Goal: Book appointment/travel/reservation

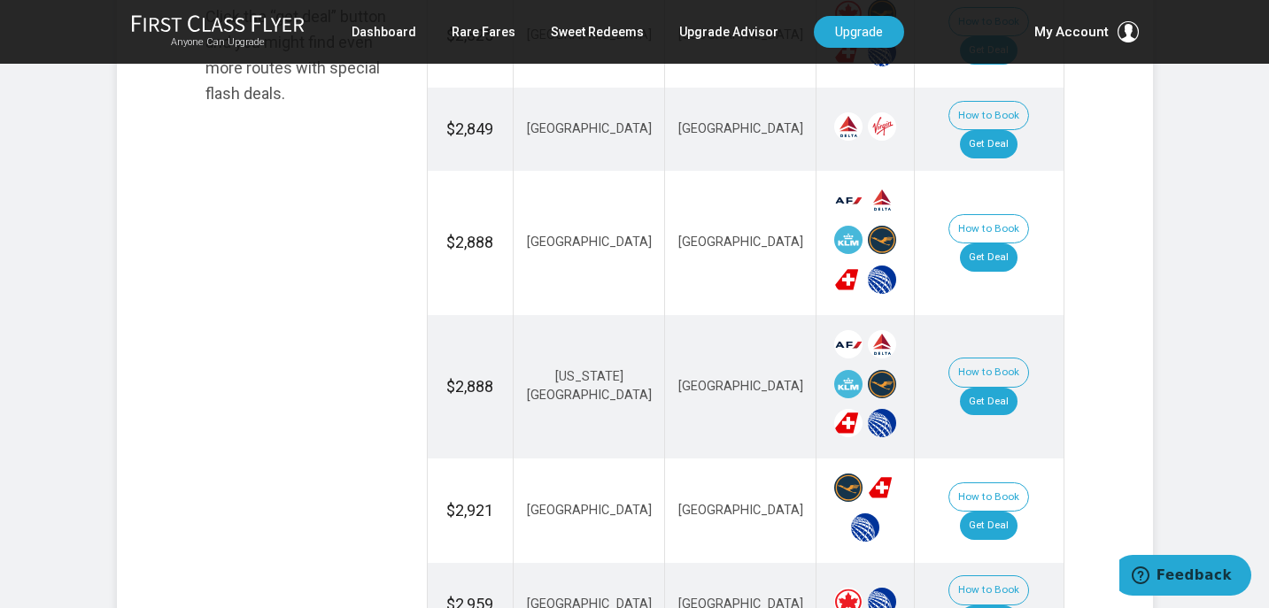
scroll to position [1231, 0]
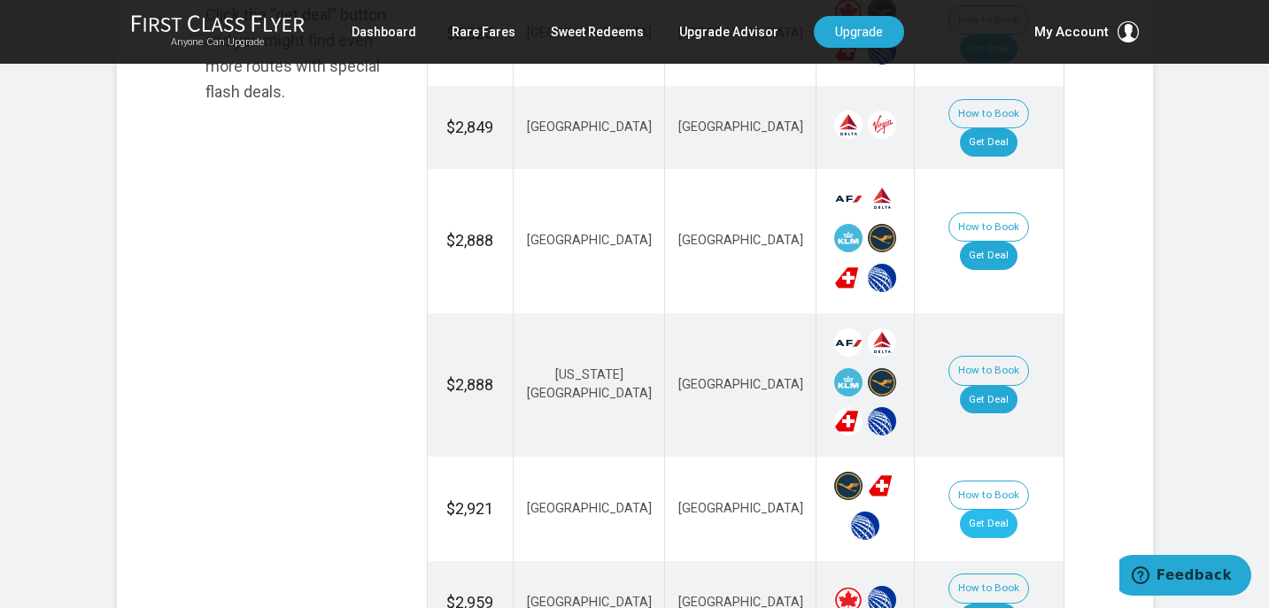
click at [992, 510] on link "Get Deal" at bounding box center [989, 524] width 58 height 28
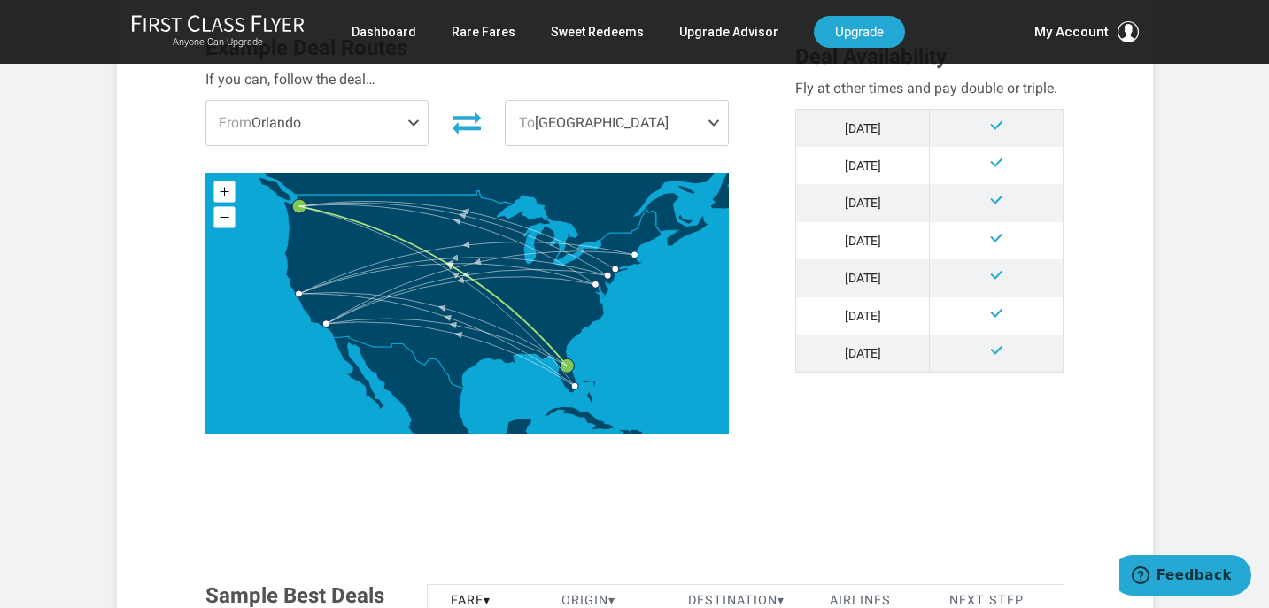
scroll to position [548, 0]
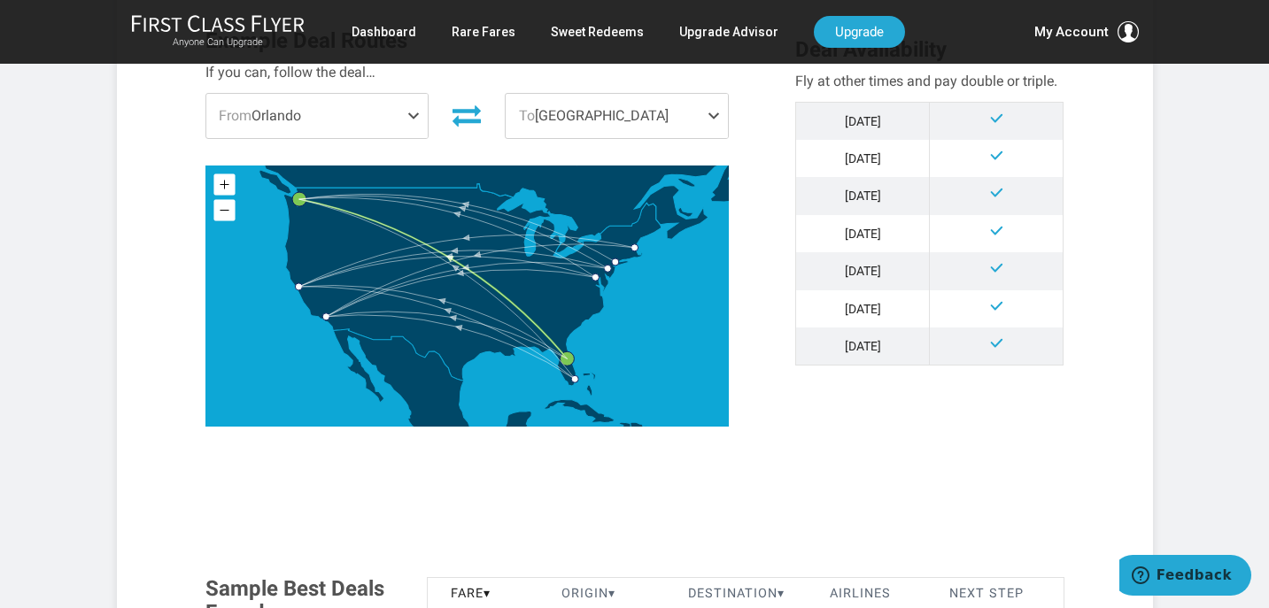
click at [421, 114] on span at bounding box center [416, 116] width 21 height 44
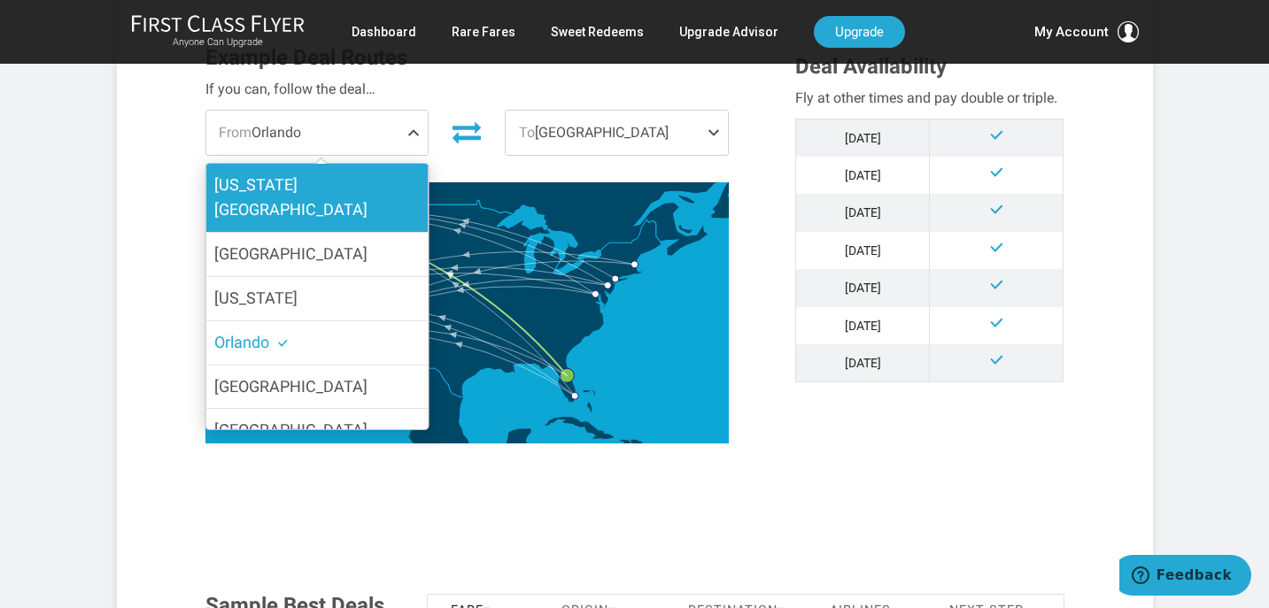
scroll to position [521, 0]
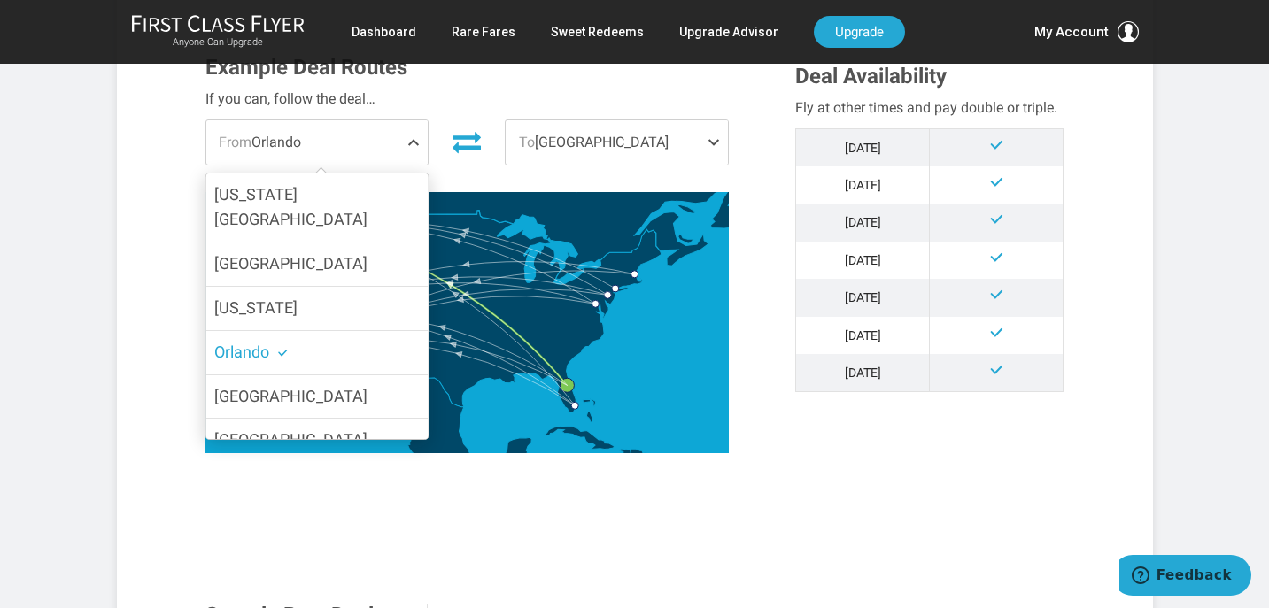
click at [413, 138] on span at bounding box center [416, 142] width 21 height 44
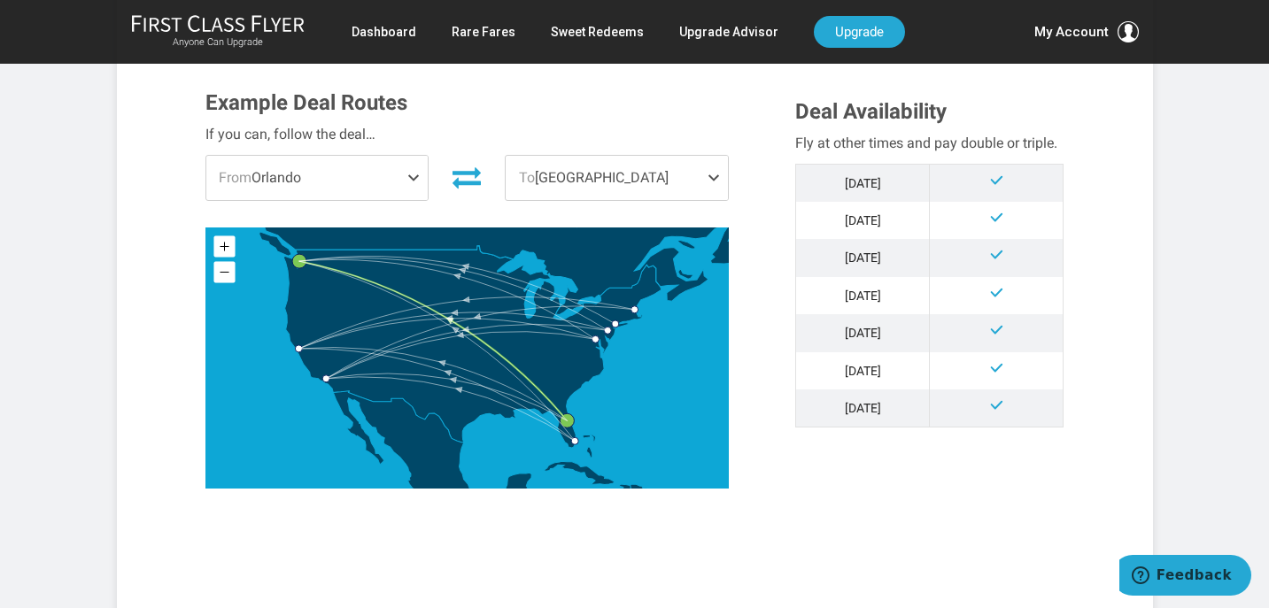
scroll to position [485, 0]
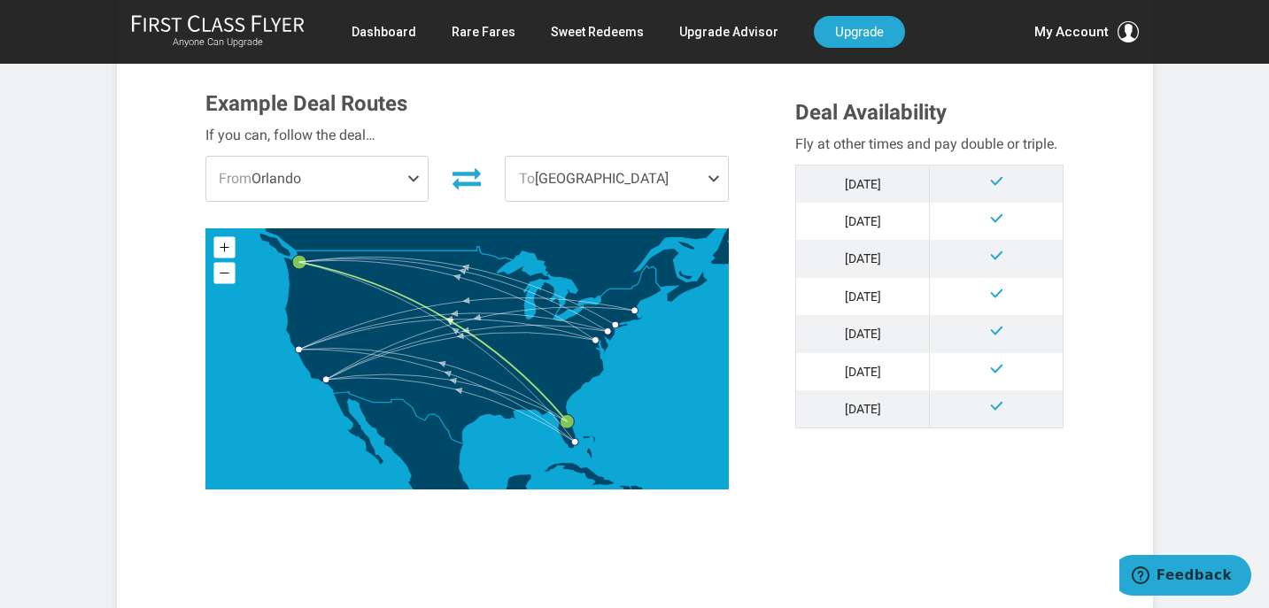
click at [415, 175] on span at bounding box center [416, 179] width 21 height 44
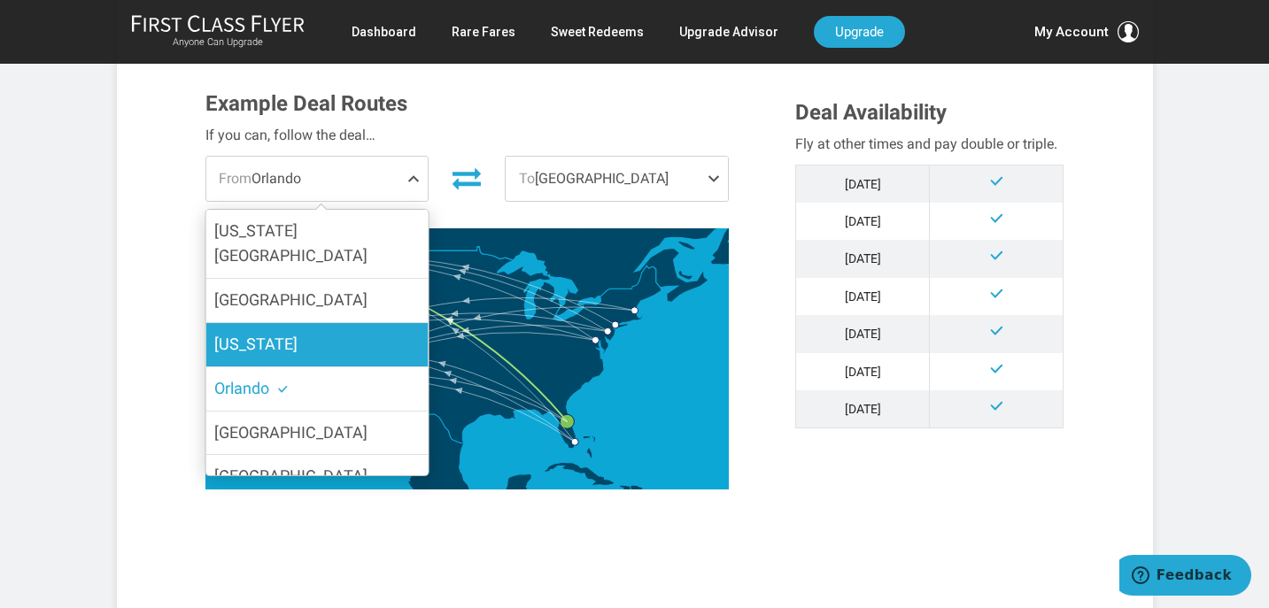
click at [300, 323] on label "[US_STATE]" at bounding box center [316, 344] width 222 height 43
click at [0, 0] on input "[US_STATE]" at bounding box center [0, 0] width 0 height 0
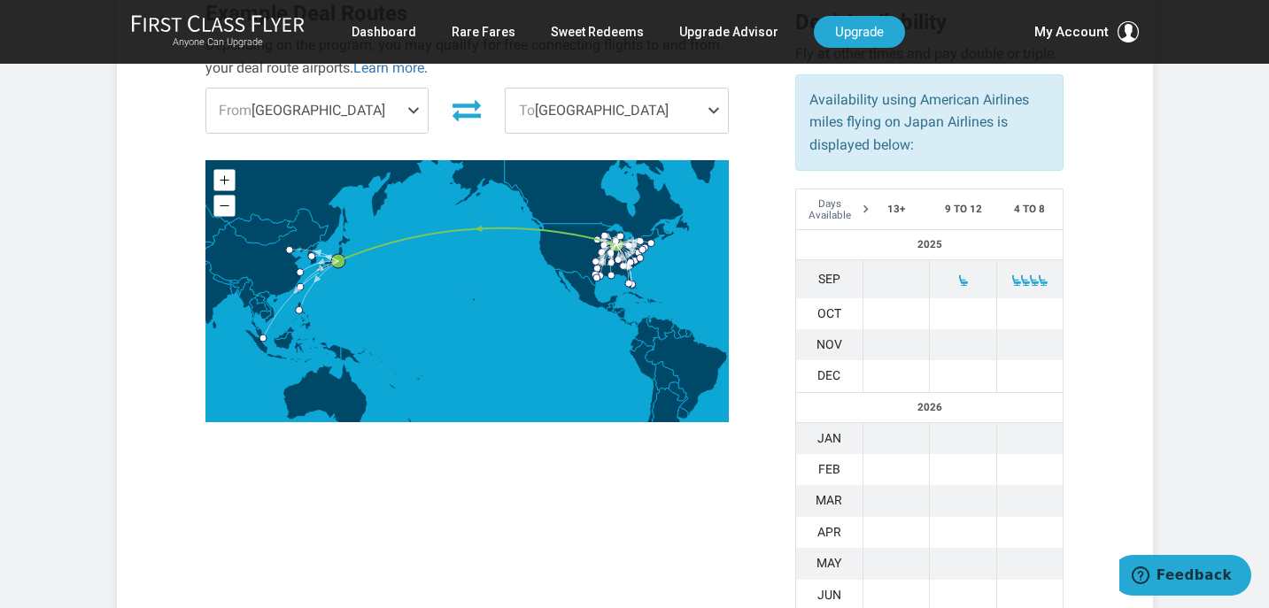
scroll to position [738, 0]
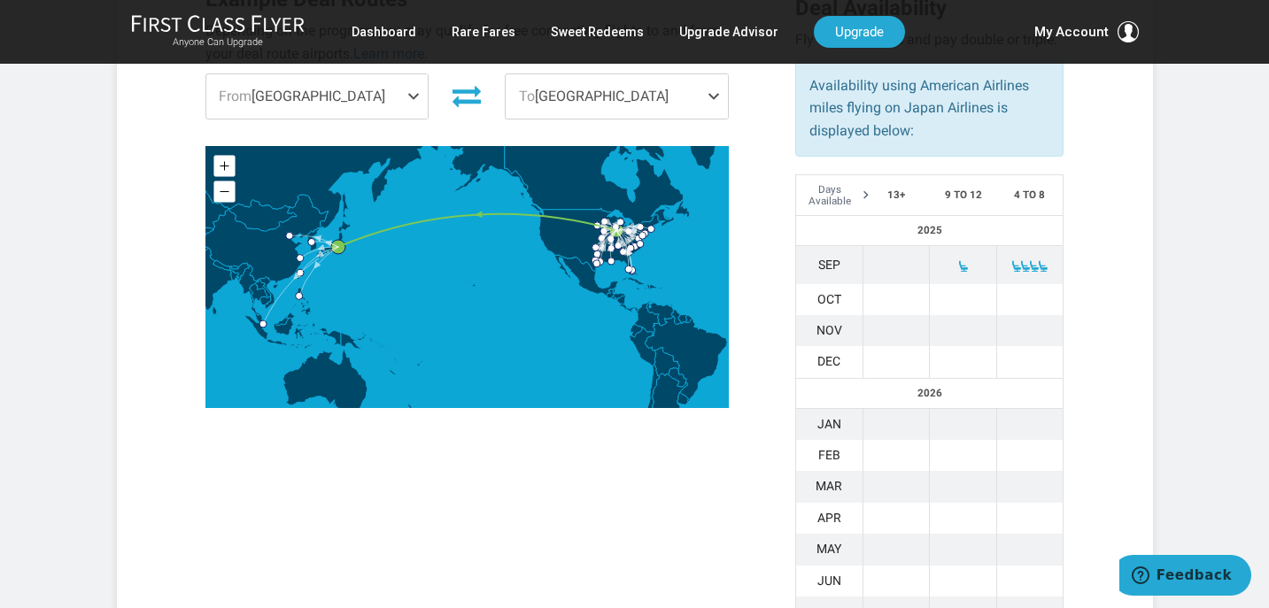
click at [837, 346] on td "Dec" at bounding box center [829, 362] width 67 height 32
click at [832, 346] on td "Dec" at bounding box center [829, 362] width 67 height 32
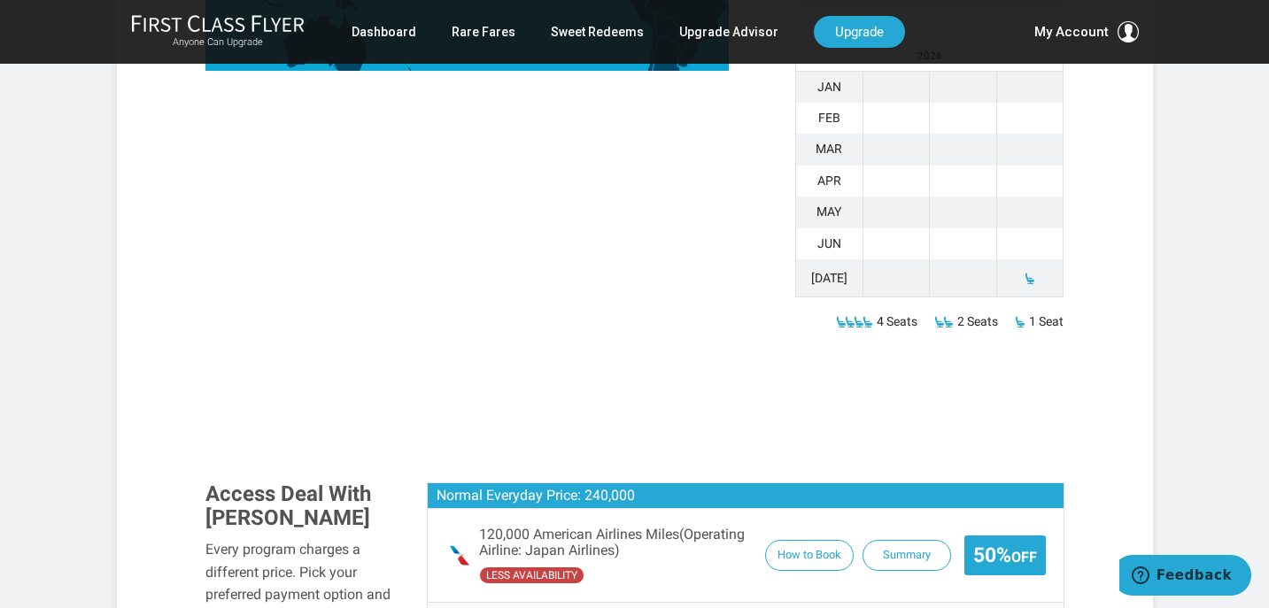
scroll to position [1114, 0]
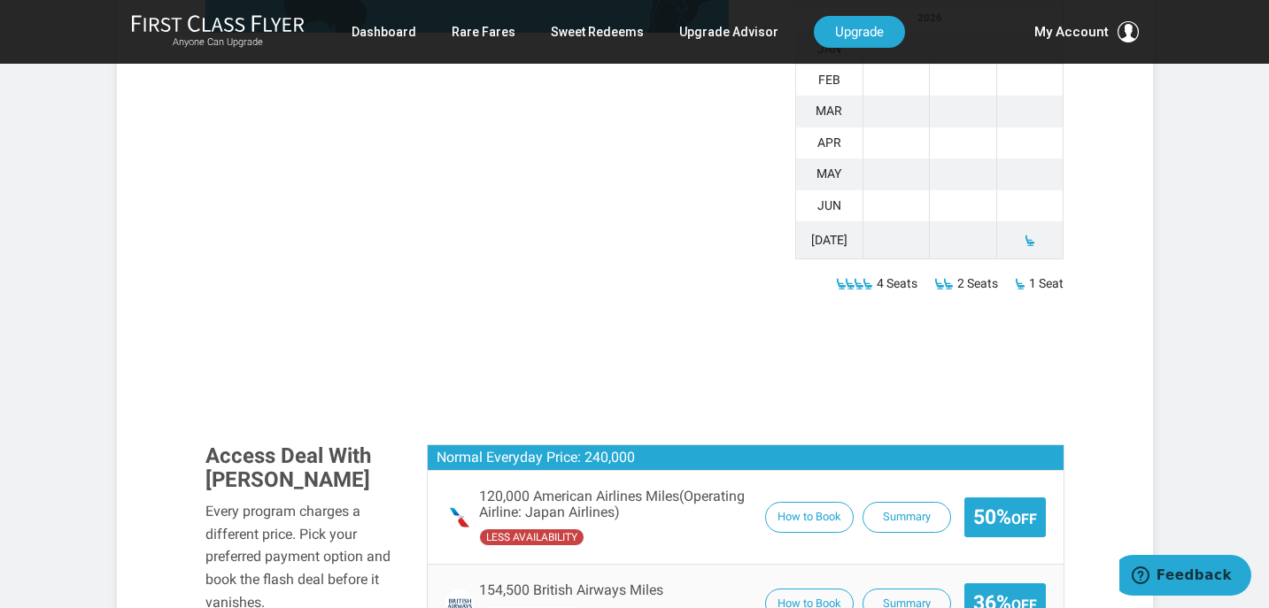
click at [950, 278] on span at bounding box center [948, 284] width 12 height 12
click at [965, 273] on span "2 Seats" at bounding box center [977, 283] width 41 height 21
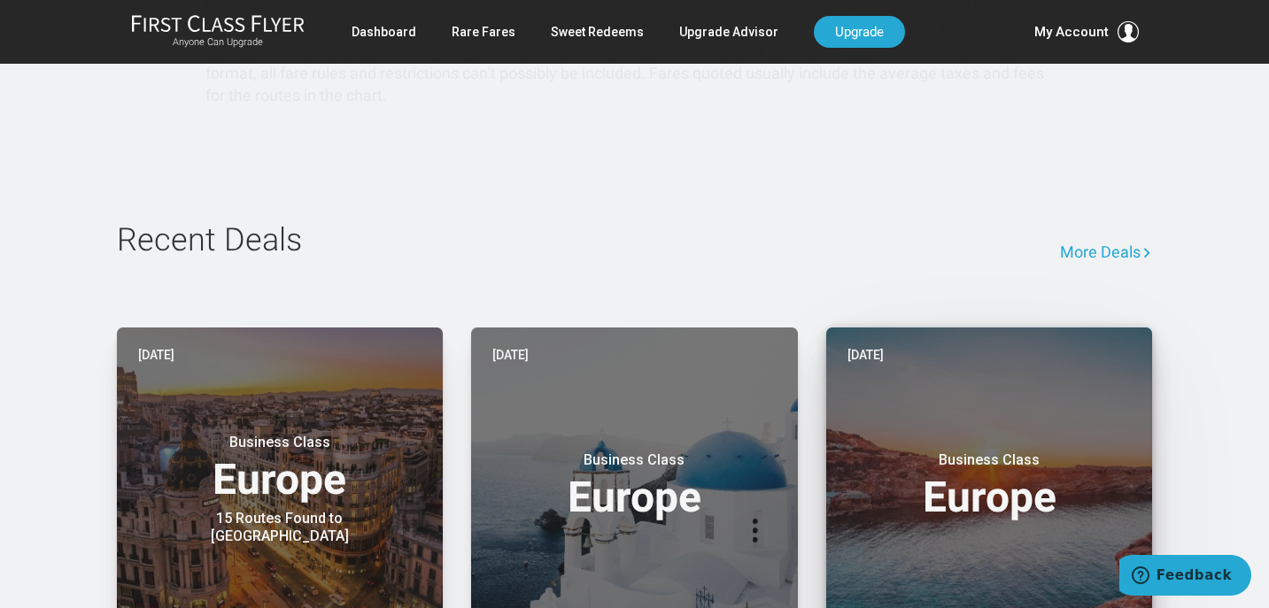
scroll to position [3121, 0]
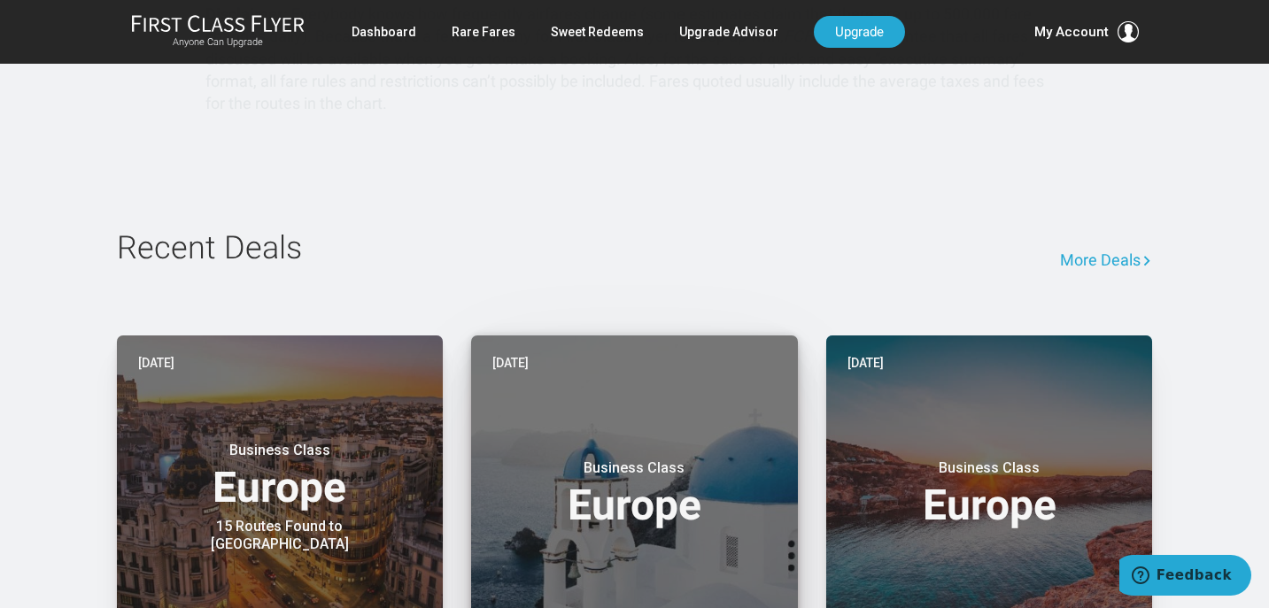
click at [644, 459] on h3 "Business Class Europe" at bounding box center [634, 492] width 284 height 67
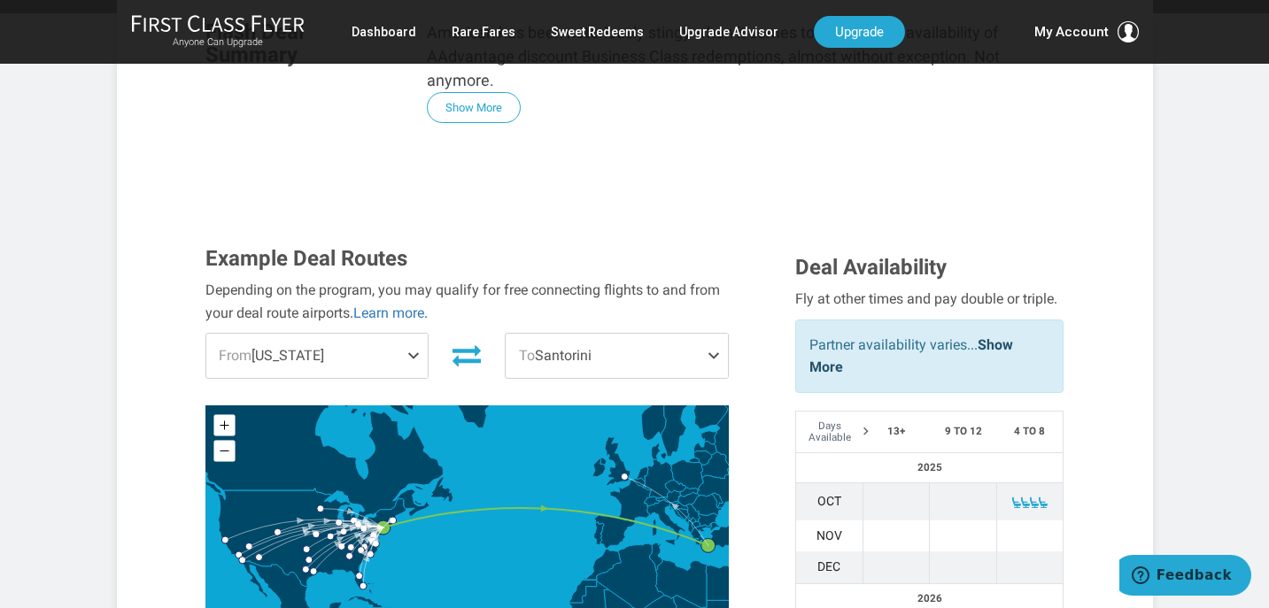
scroll to position [404, 0]
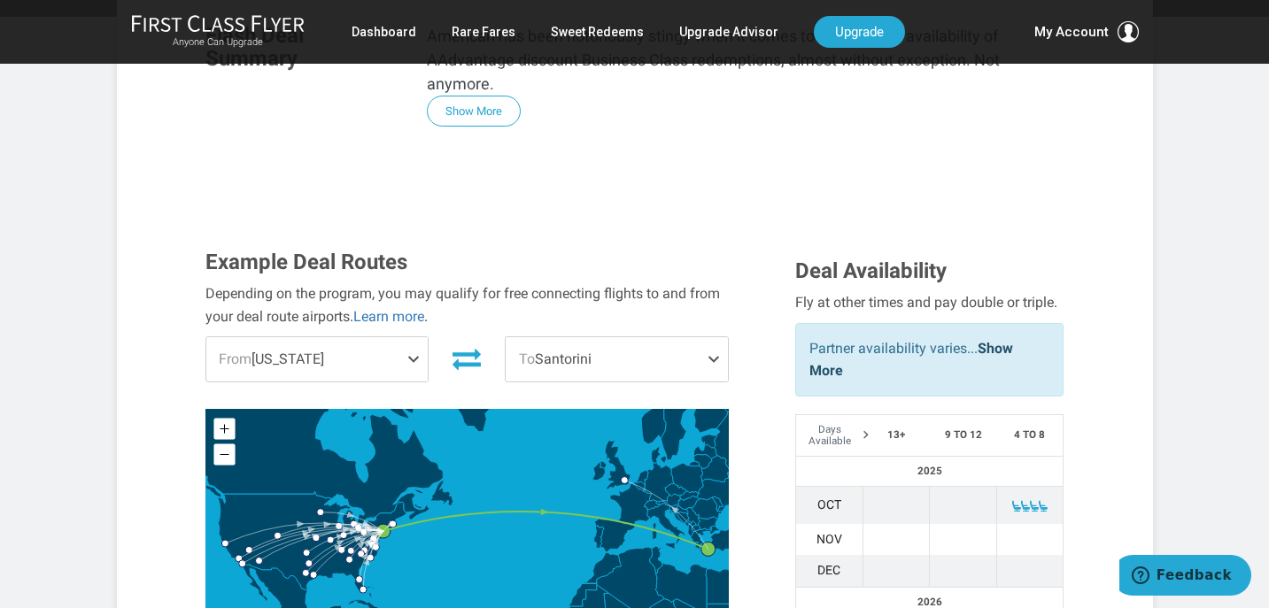
click at [421, 337] on span at bounding box center [416, 359] width 21 height 44
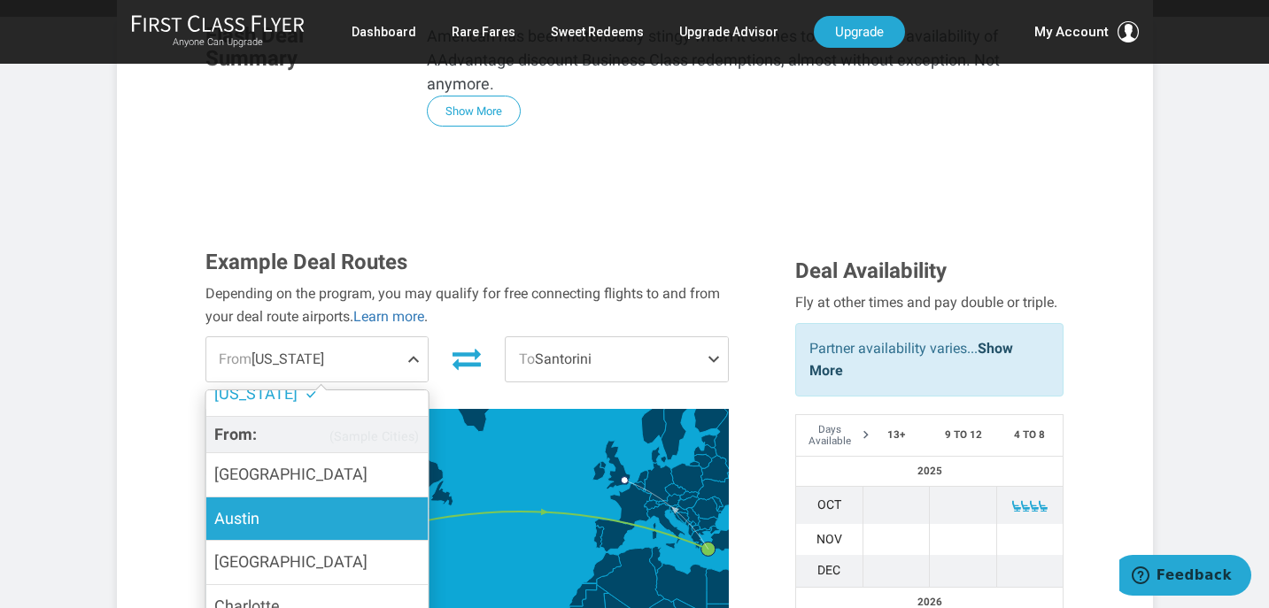
scroll to position [78, 0]
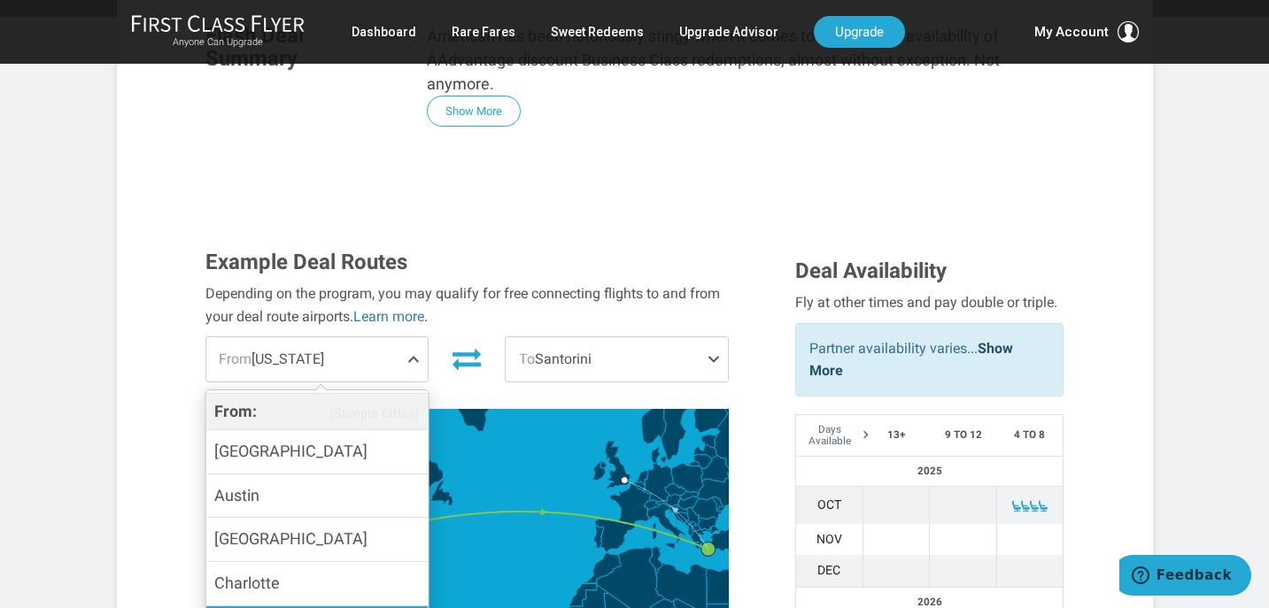
click at [0, 0] on input "[GEOGRAPHIC_DATA]" at bounding box center [0, 0] width 0 height 0
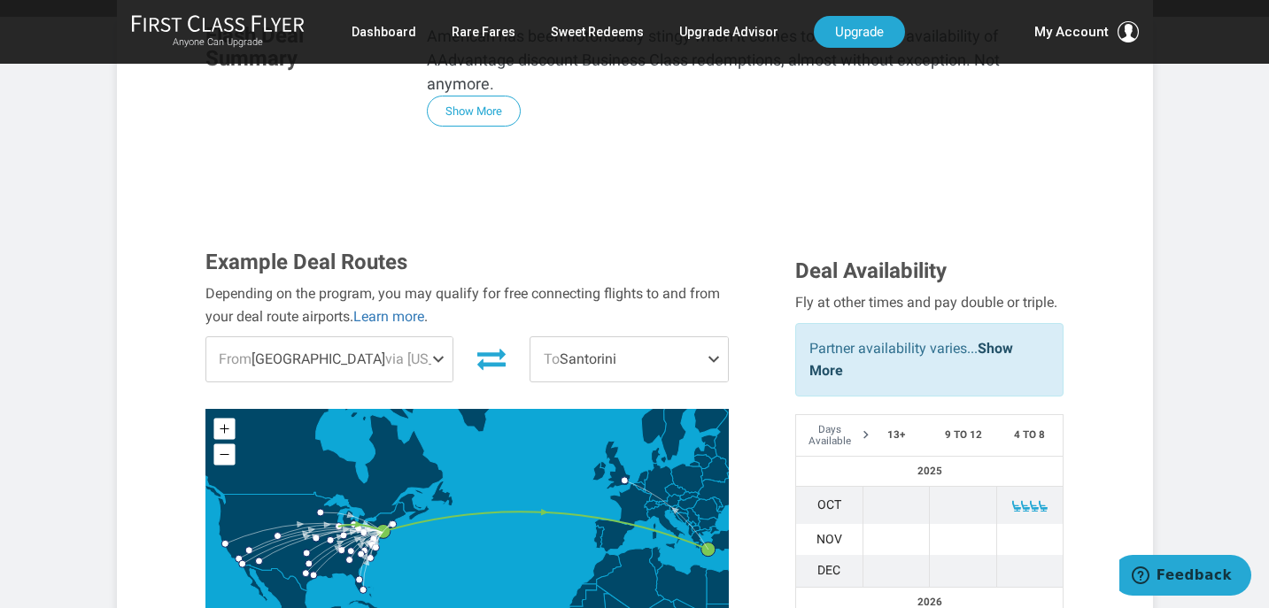
click at [707, 337] on span at bounding box center [716, 359] width 21 height 44
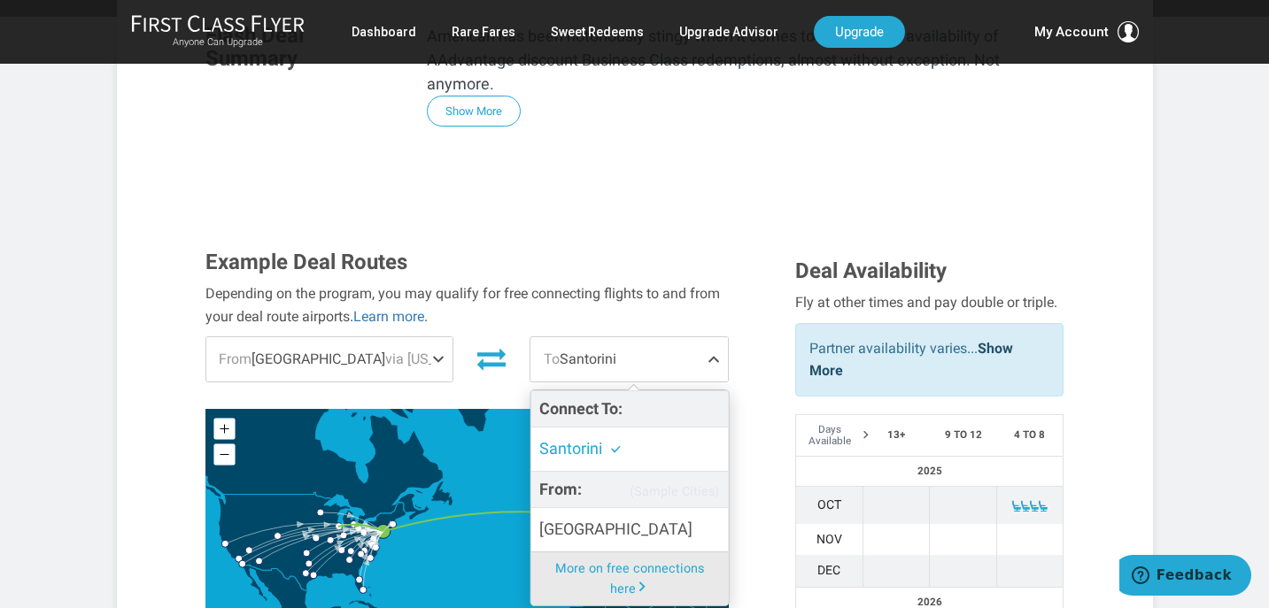
click at [478, 532] on icon at bounding box center [466, 539] width 523 height 261
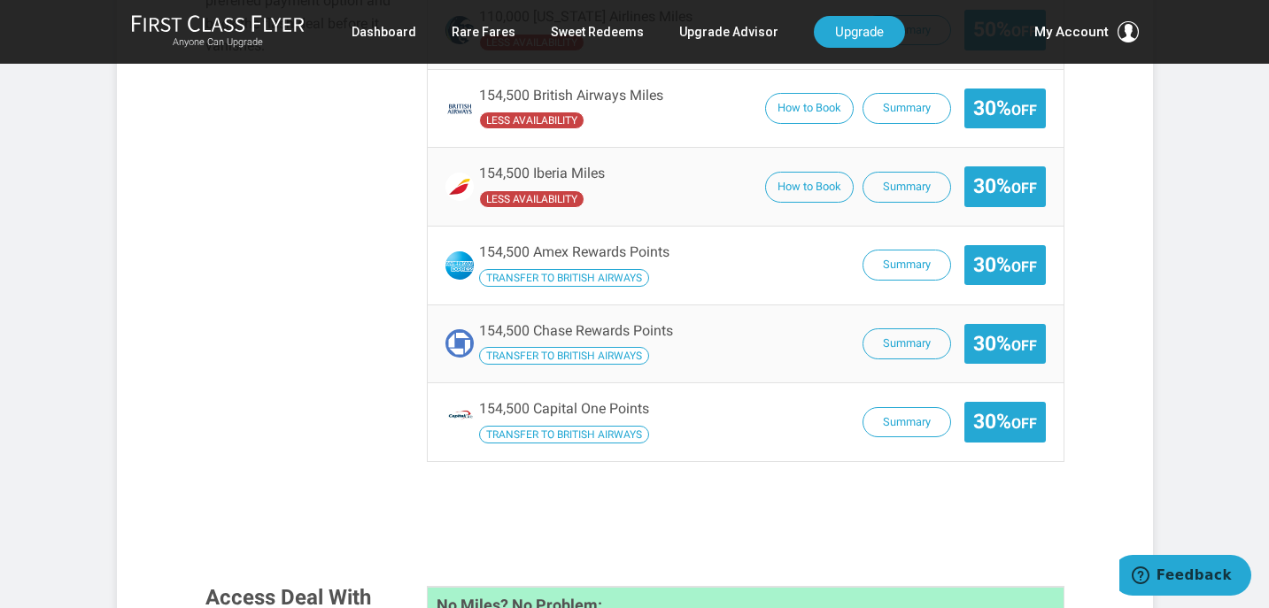
scroll to position [1425, 0]
